Goal: Task Accomplishment & Management: Manage account settings

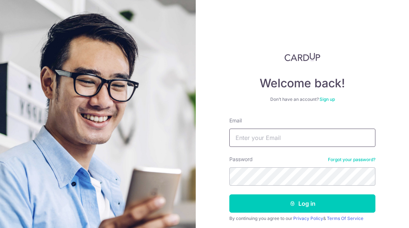
type input "teowoonmin@gmail.com"
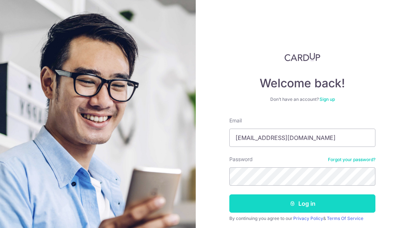
click at [327, 205] on button "Log in" at bounding box center [302, 203] width 146 height 18
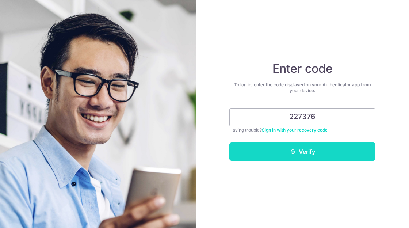
type input "227376"
click at [308, 149] on button "Verify" at bounding box center [302, 151] width 146 height 18
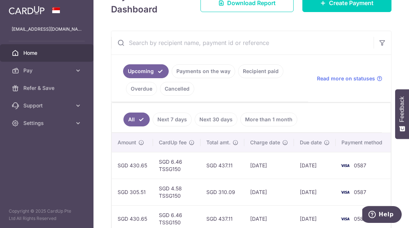
scroll to position [0, 241]
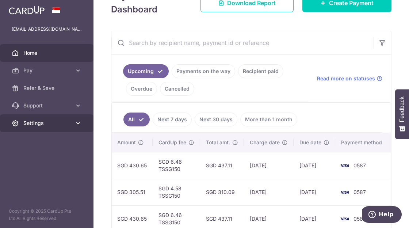
click at [65, 123] on span "Settings" at bounding box center [47, 122] width 48 height 7
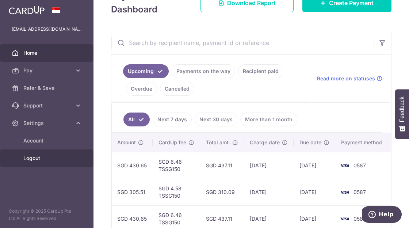
click at [48, 160] on span "Logout" at bounding box center [47, 158] width 48 height 7
